Goal: Task Accomplishment & Management: Manage account settings

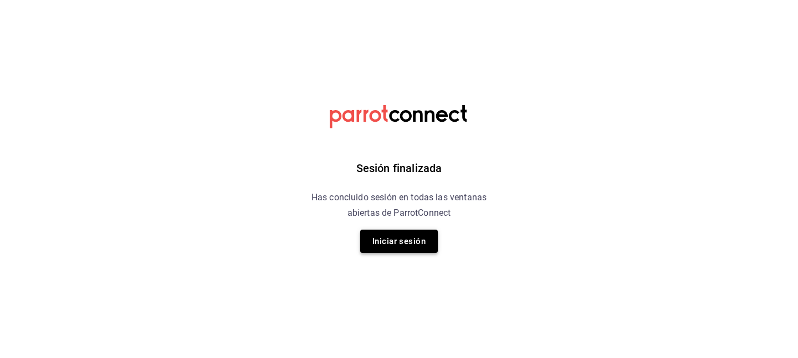
click at [418, 240] on button "Iniciar sesión" at bounding box center [399, 241] width 78 height 23
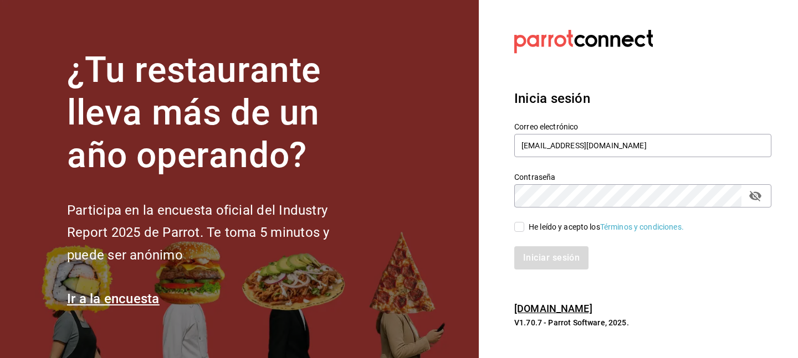
click at [517, 229] on input "He leído y acepto los Términos y condiciones." at bounding box center [519, 227] width 10 height 10
checkbox input "true"
click at [548, 260] on button "Iniciar sesión" at bounding box center [551, 258] width 75 height 23
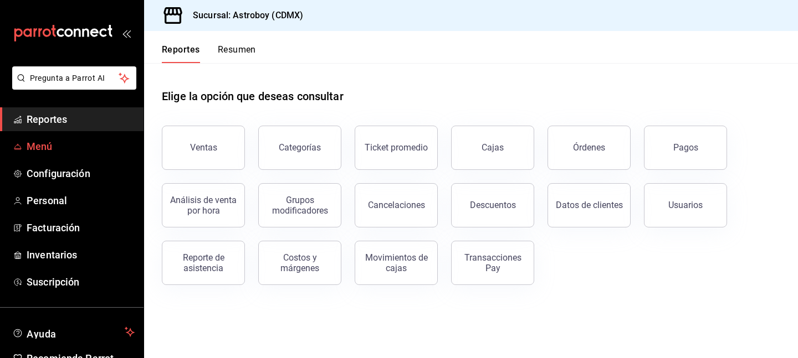
click at [88, 148] on span "Menú" at bounding box center [81, 146] width 108 height 15
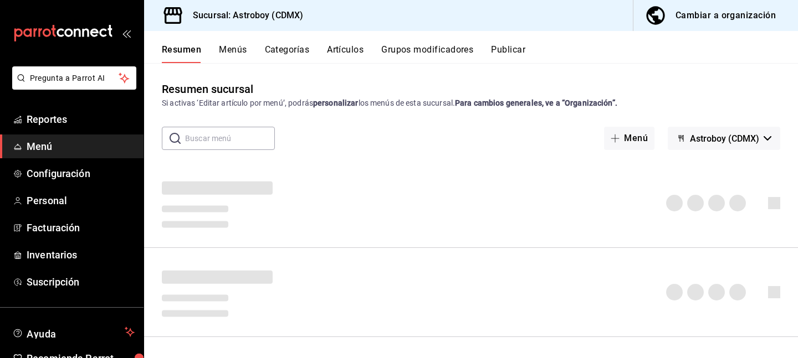
click at [336, 47] on button "Artículos" at bounding box center [345, 53] width 37 height 19
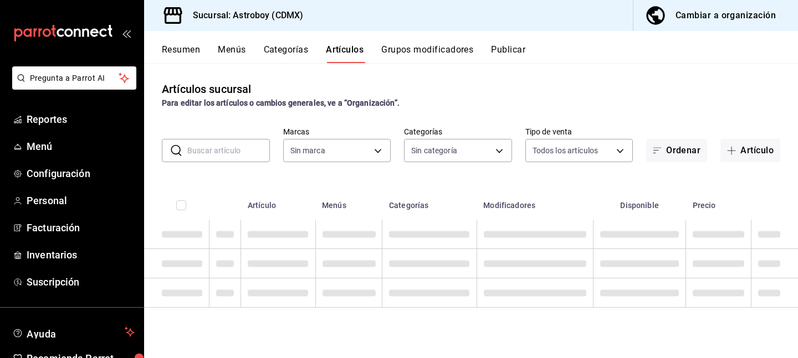
type input "c35c8f6d-19ea-4b1f-88e5-75197b530b16"
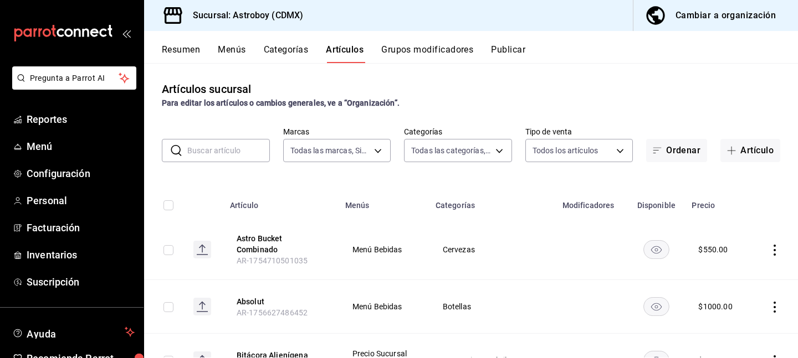
type input "79d42480-7791-4fc3-818f-df9928624ea9,94c32e7c-de73-4e1f-8dbf-98bebc0ffb2e,fad23…"
click at [228, 162] on div "​ ​" at bounding box center [216, 150] width 108 height 23
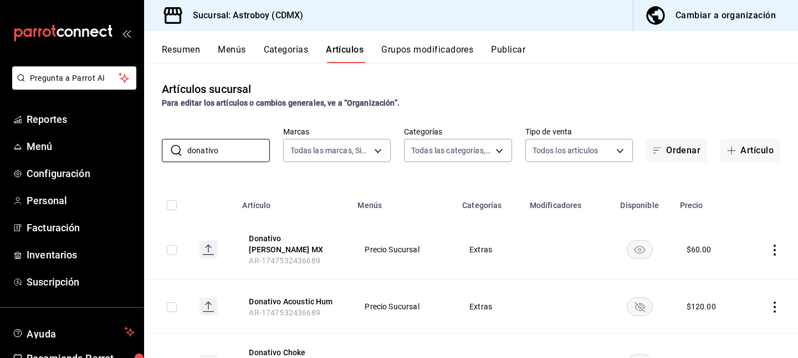
type input "donativo"
click at [776, 245] on icon "actions" at bounding box center [774, 250] width 11 height 11
click at [733, 269] on span "Editar" at bounding box center [741, 272] width 29 height 12
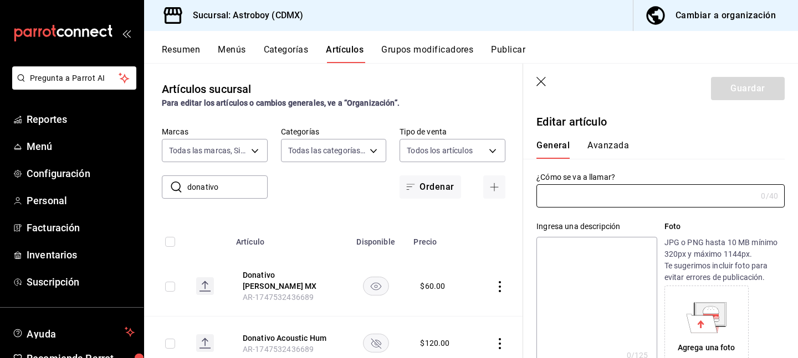
type input "Donativo [PERSON_NAME] MX"
type input "AR-1747532436689"
type input "$60.00"
drag, startPoint x: 576, startPoint y: 196, endPoint x: 640, endPoint y: 203, distance: 64.6
click at [640, 203] on input "Donativo [PERSON_NAME] MX" at bounding box center [643, 196] width 215 height 22
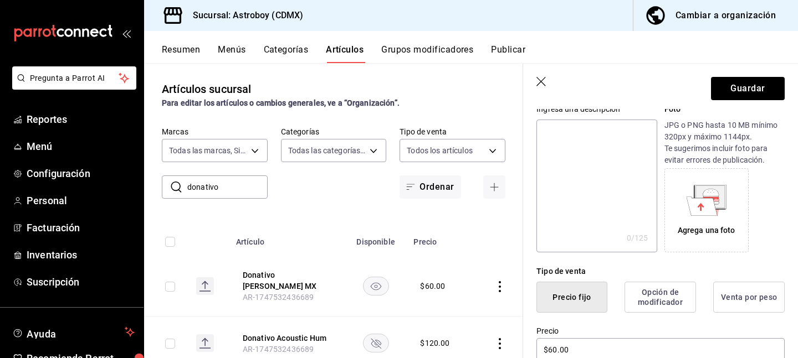
scroll to position [187, 0]
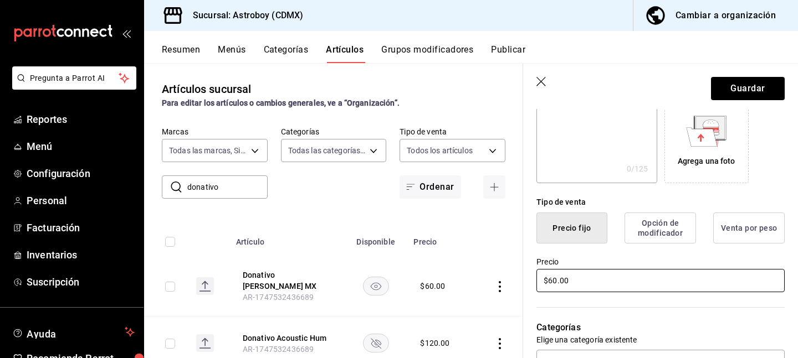
type input "Donativo El Camino de los Muertos"
click at [553, 282] on input "$60.00" at bounding box center [660, 280] width 248 height 23
type input "$1250.00"
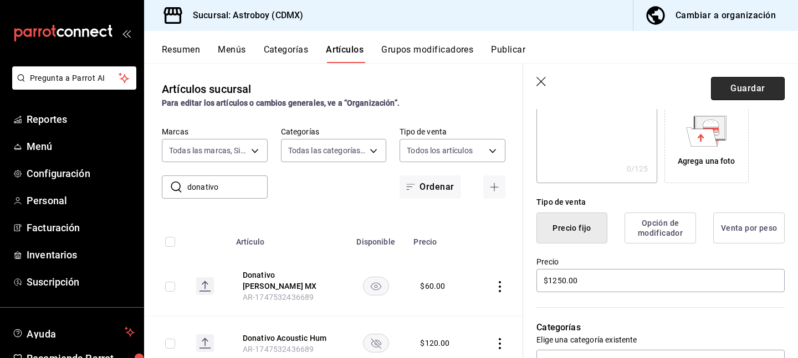
click at [749, 89] on button "Guardar" at bounding box center [748, 88] width 74 height 23
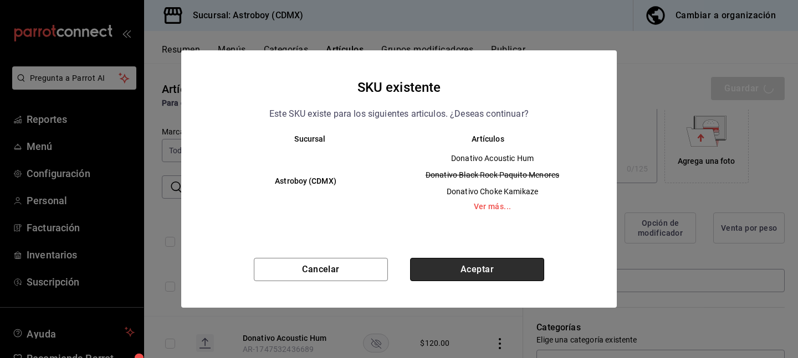
click at [452, 263] on button "Aceptar" at bounding box center [477, 269] width 134 height 23
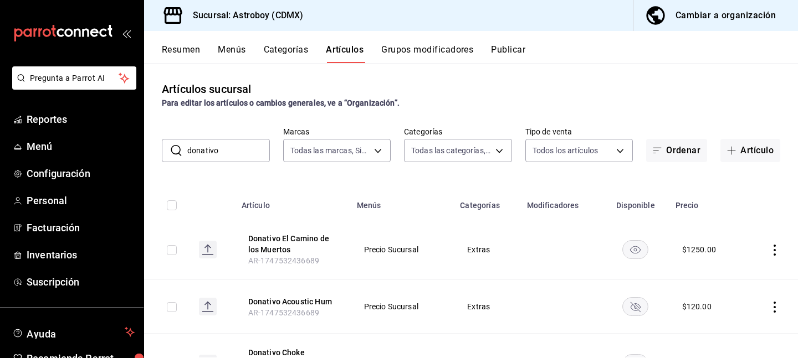
click at [773, 310] on icon "actions" at bounding box center [774, 307] width 11 height 11
click at [730, 290] on li "Editar" at bounding box center [731, 284] width 66 height 23
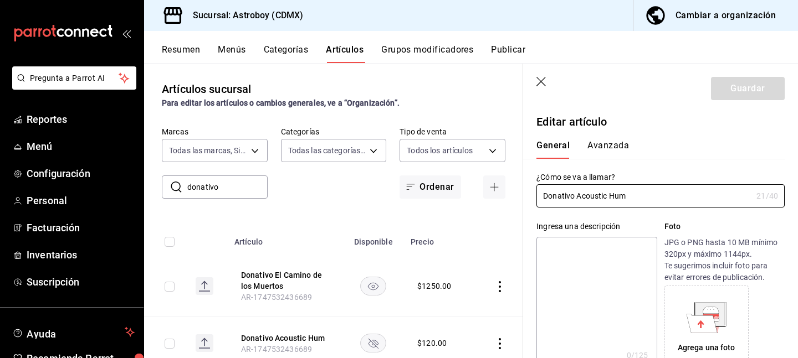
type input "$120.00"
drag, startPoint x: 628, startPoint y: 196, endPoint x: 577, endPoint y: 198, distance: 51.0
click at [577, 198] on input "Donativo Acoustic Hum" at bounding box center [643, 196] width 215 height 22
type input "Donativo Sofy Cruces"
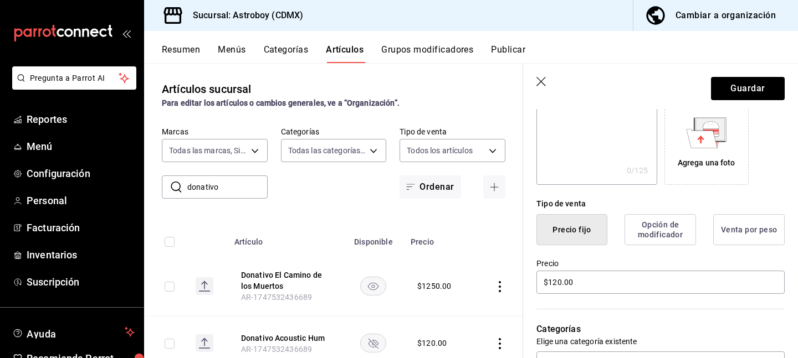
scroll to position [186, 0]
click at [558, 283] on input "$120.00" at bounding box center [660, 281] width 248 height 23
click at [735, 79] on button "Guardar" at bounding box center [748, 88] width 74 height 23
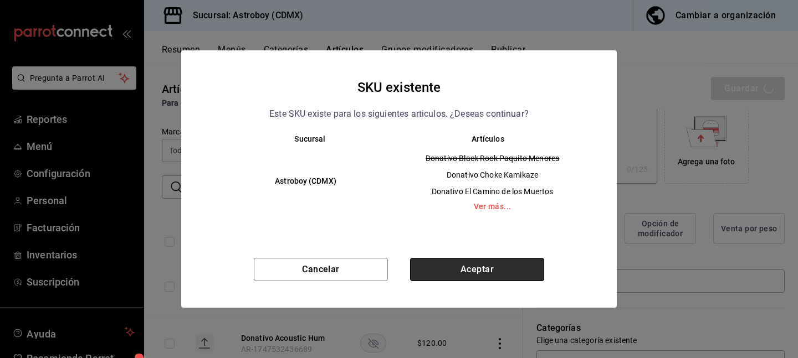
click at [495, 267] on button "Aceptar" at bounding box center [477, 269] width 134 height 23
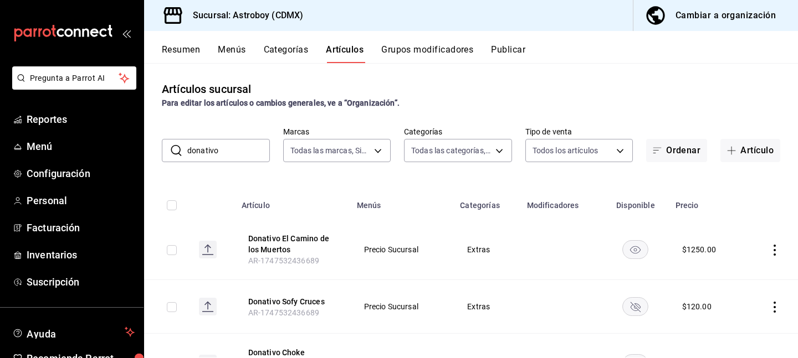
scroll to position [8, 0]
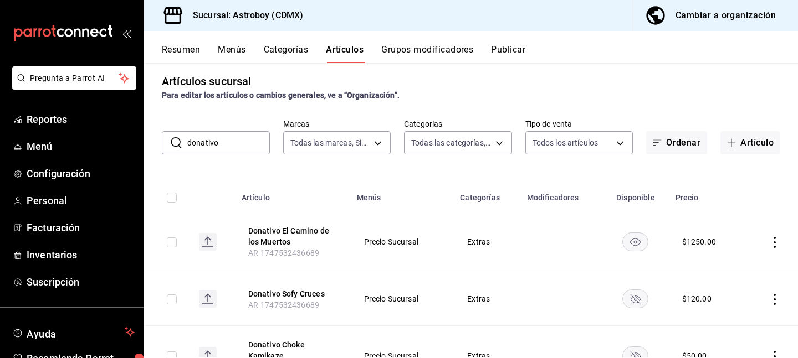
click at [633, 297] on icon "availability-product" at bounding box center [635, 300] width 10 height 10
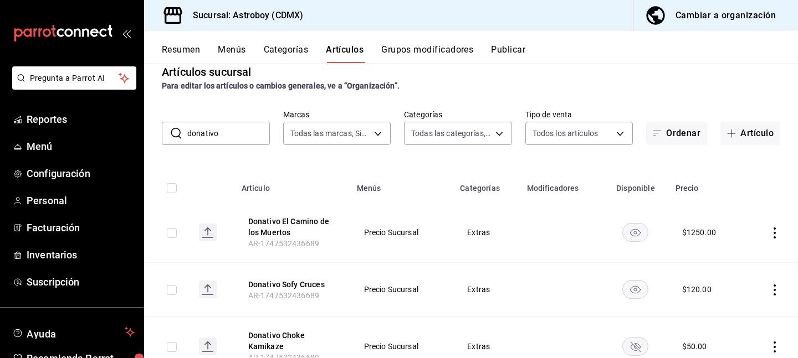
scroll to position [18, 0]
